Goal: Transaction & Acquisition: Book appointment/travel/reservation

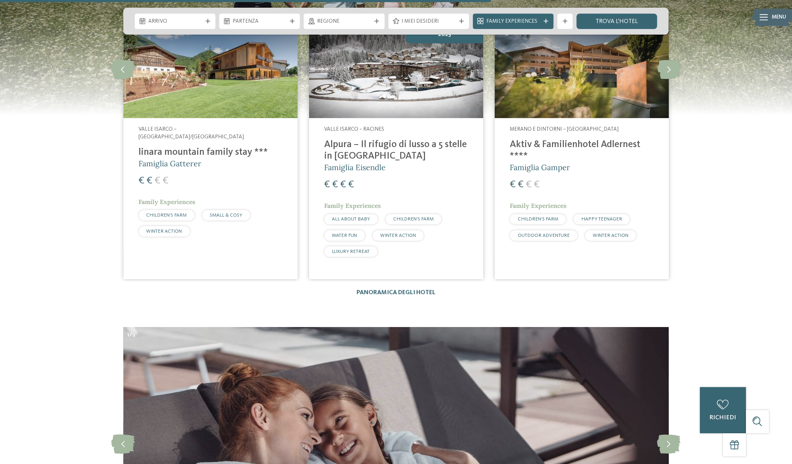
scroll to position [2236, 0]
click at [398, 289] on link "Panoramica degli hotel" at bounding box center [396, 292] width 79 height 6
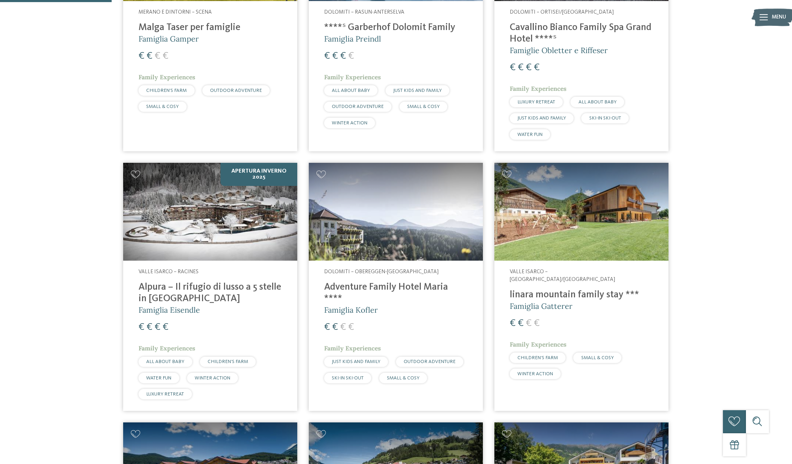
scroll to position [351, 0]
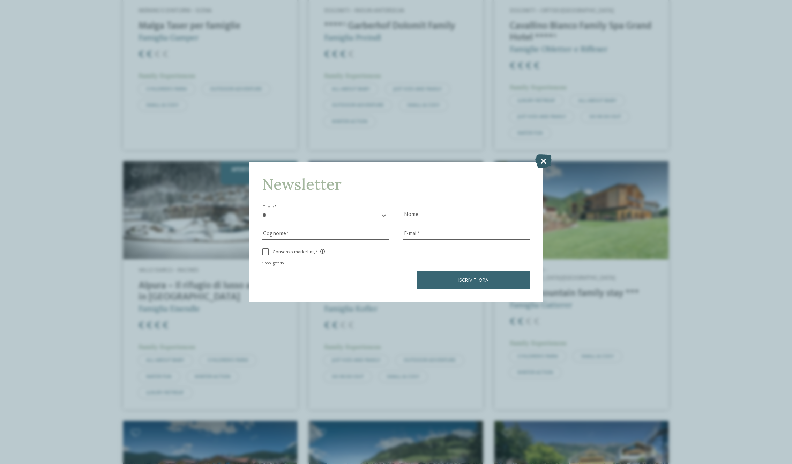
click at [545, 161] on icon at bounding box center [543, 160] width 16 height 13
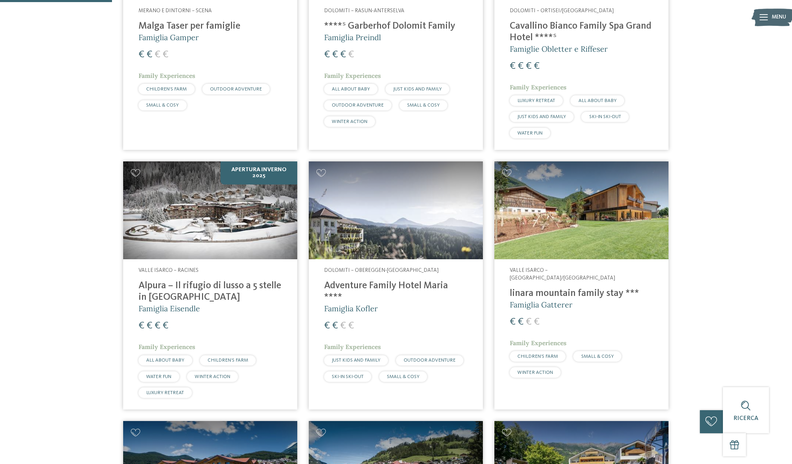
click at [443, 204] on img at bounding box center [396, 210] width 174 height 98
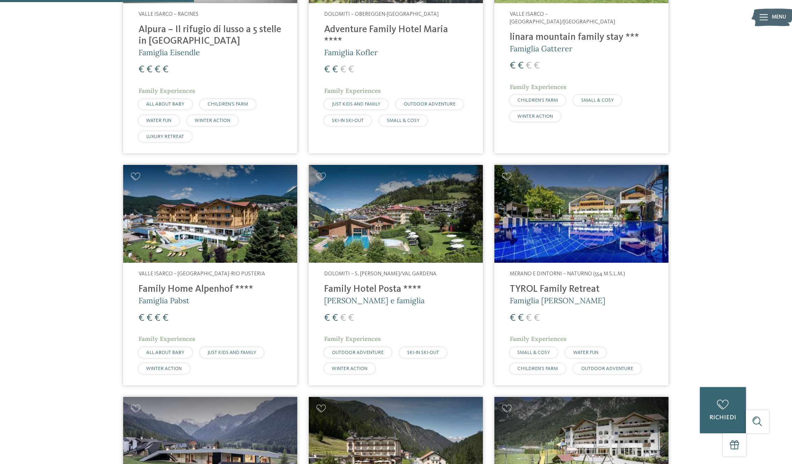
scroll to position [608, 0]
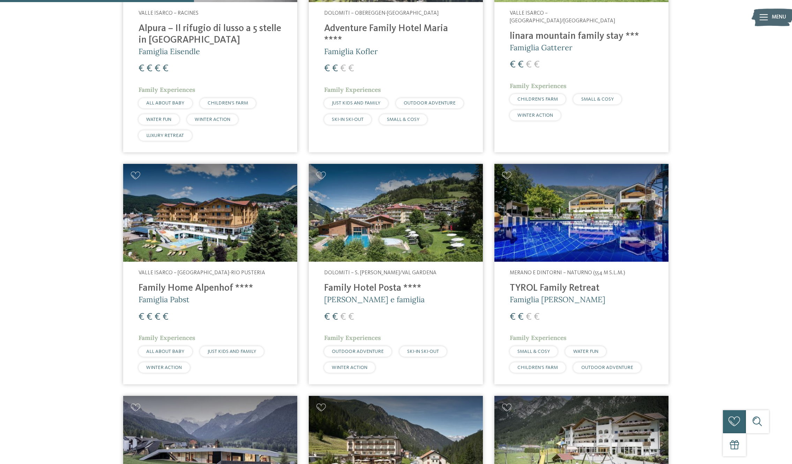
click at [377, 212] on img at bounding box center [396, 213] width 174 height 98
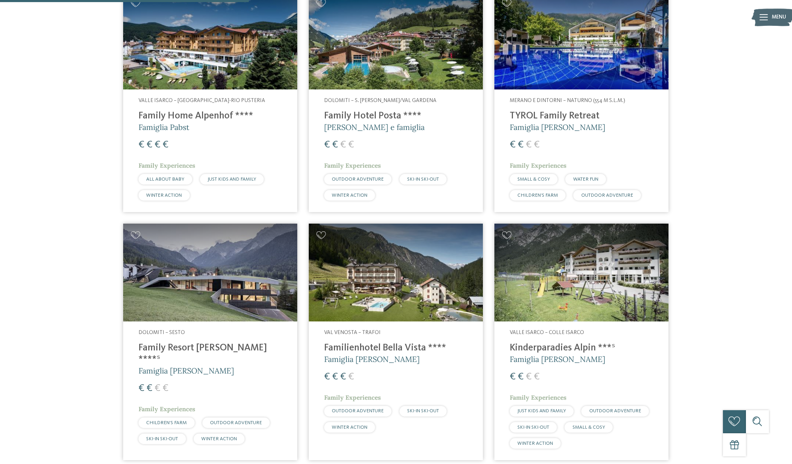
scroll to position [781, 0]
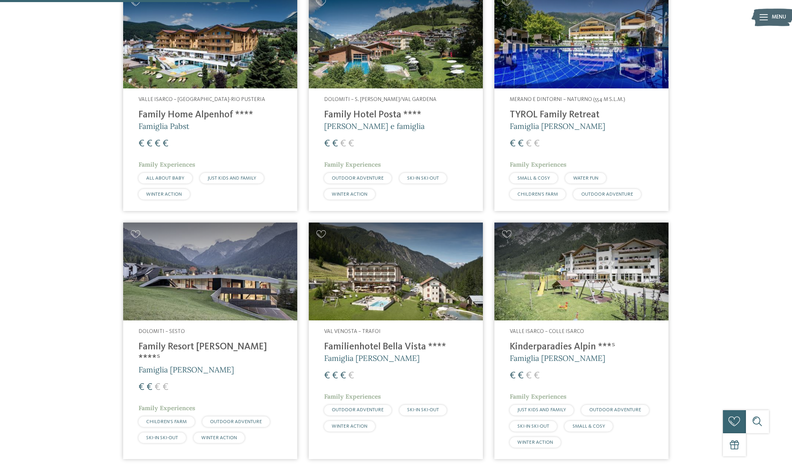
click at [233, 259] on img at bounding box center [210, 271] width 174 height 98
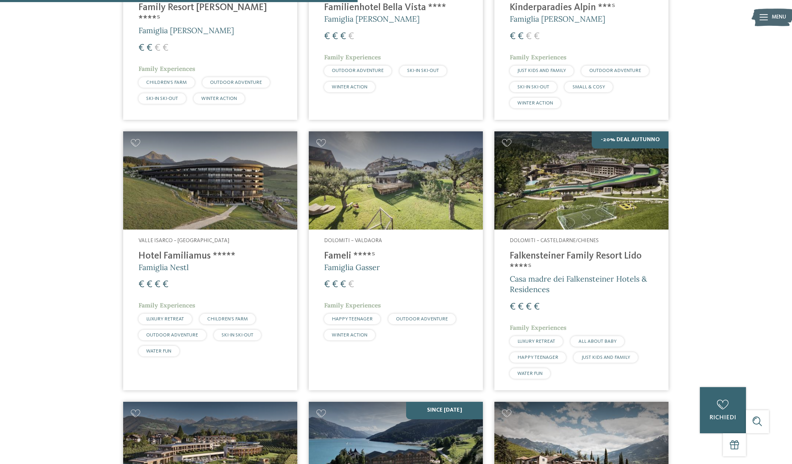
scroll to position [1121, 0]
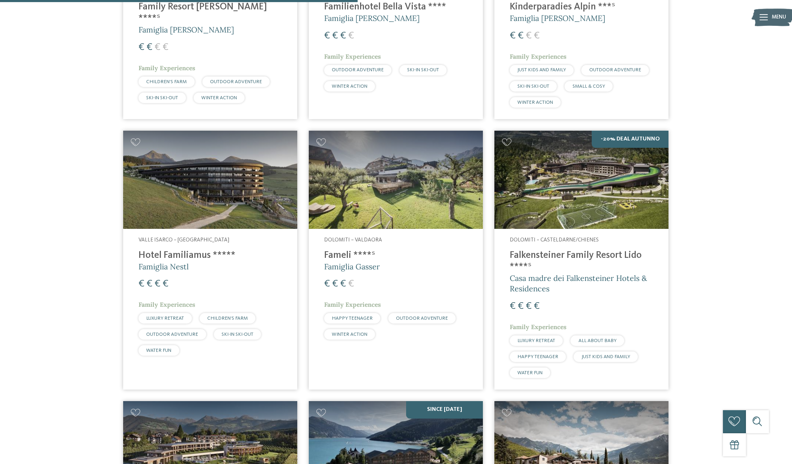
click at [249, 169] on img at bounding box center [210, 180] width 174 height 98
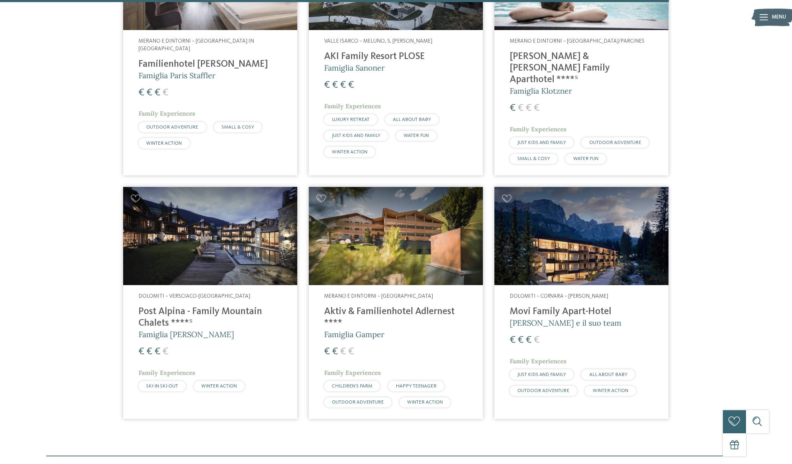
scroll to position [2100, 0]
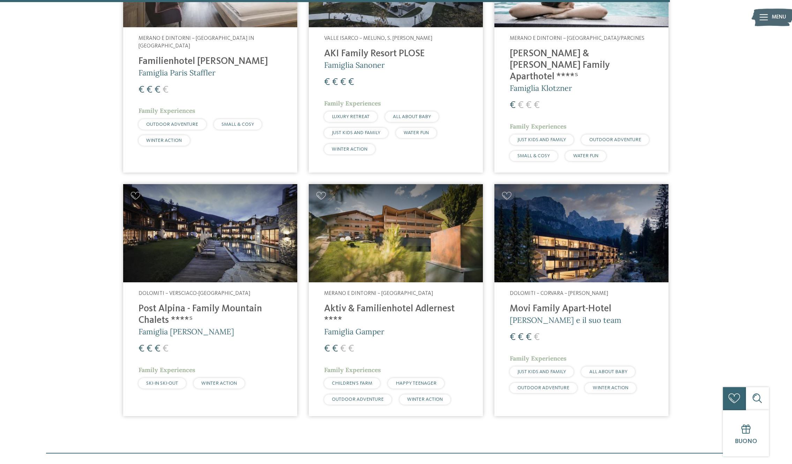
click at [279, 307] on h4 "Post Alpina - Family Mountain Chalets ****ˢ" at bounding box center [210, 314] width 143 height 23
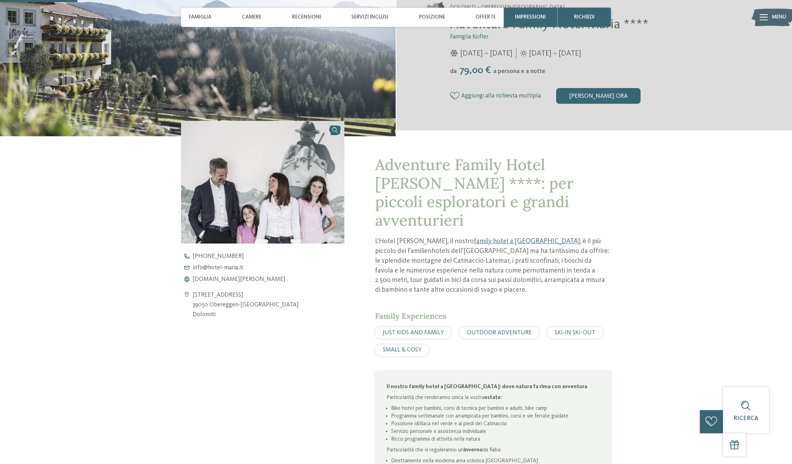
scroll to position [212, 0]
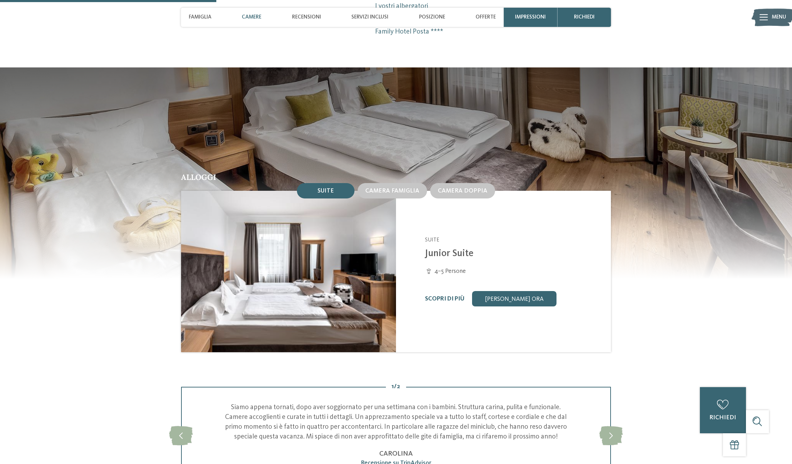
scroll to position [663, 0]
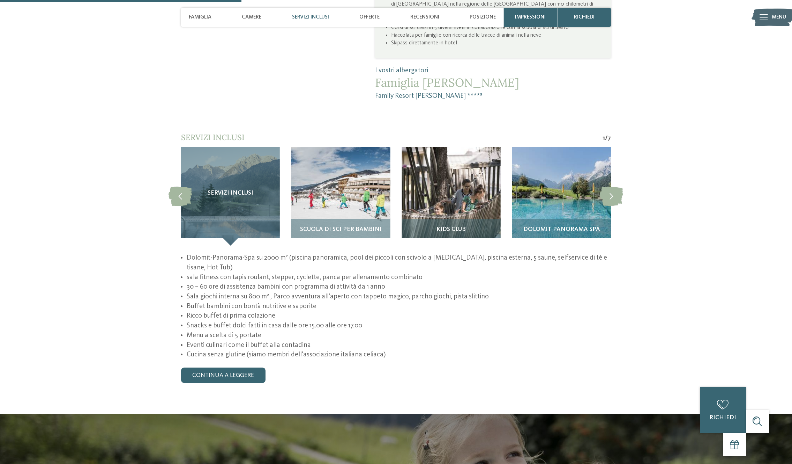
scroll to position [677, 0]
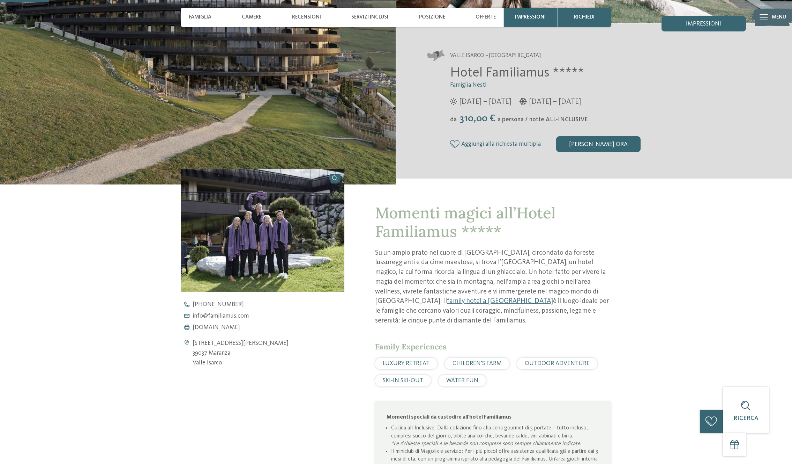
scroll to position [163, 0]
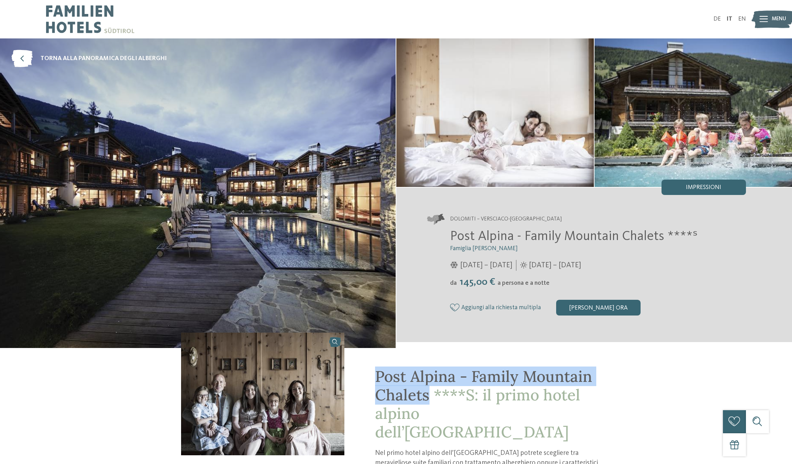
drag, startPoint x: 378, startPoint y: 376, endPoint x: 429, endPoint y: 395, distance: 54.5
click at [429, 396] on span "Post Alpina - Family Mountain Chalets ****S: il primo hotel alpino dell’[GEOGRA…" at bounding box center [483, 403] width 217 height 75
copy span "Post Alpina - Family Mountain Chalets"
